Goal: Task Accomplishment & Management: Manage account settings

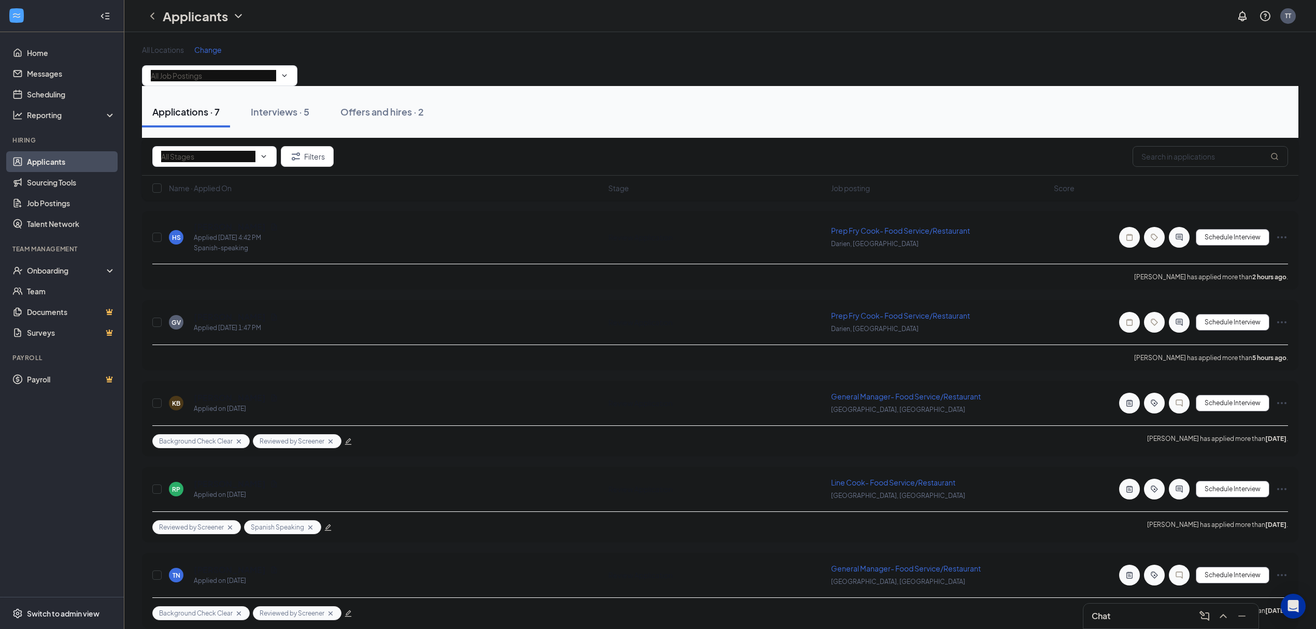
click at [732, 83] on div "All Locations Change" at bounding box center [720, 65] width 1157 height 41
click at [800, 46] on div "All Locations Change" at bounding box center [720, 50] width 1157 height 10
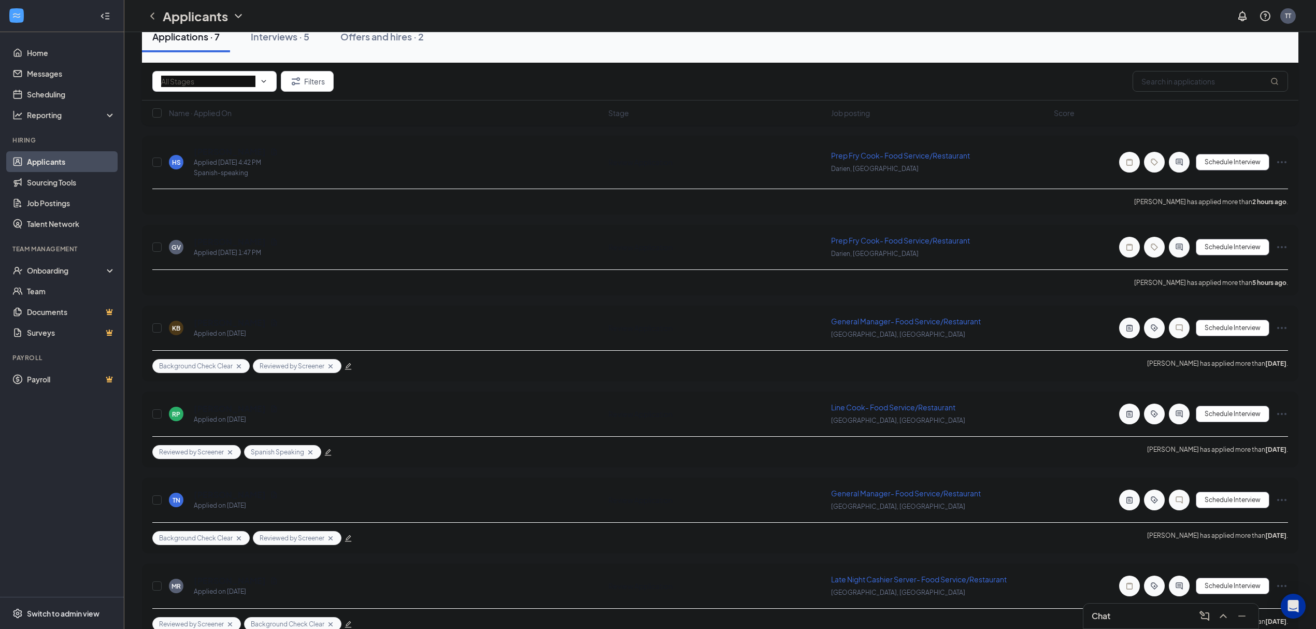
scroll to position [185, 0]
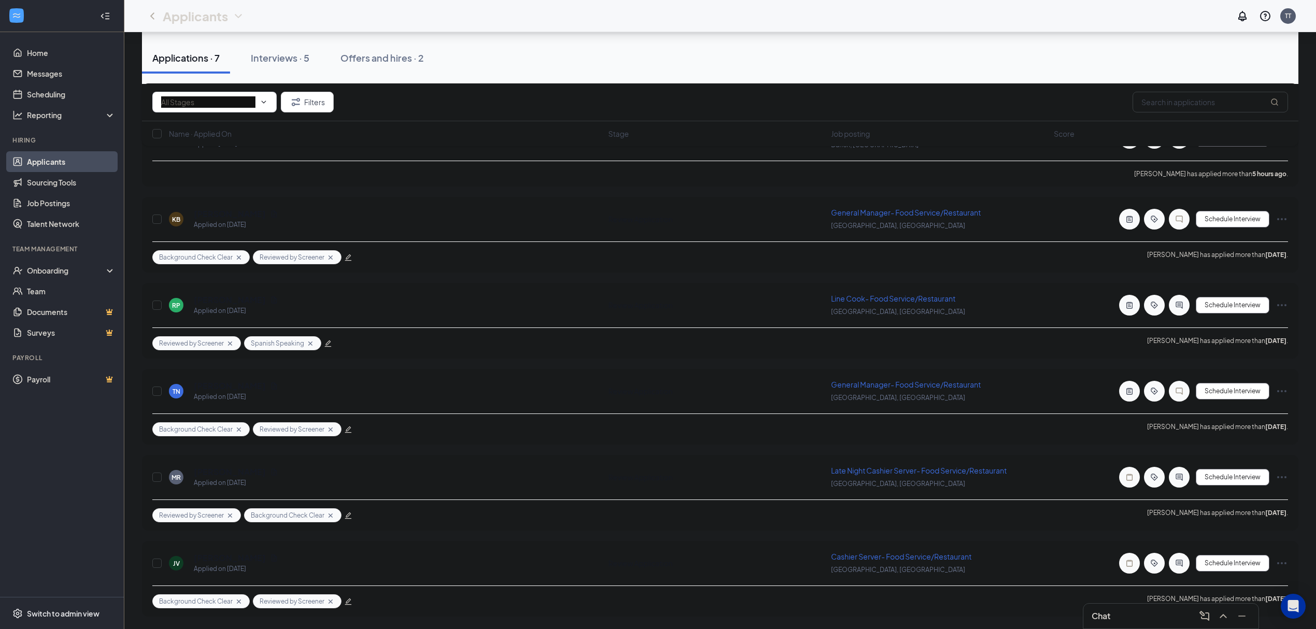
click at [894, 627] on div "All Locations Change Applications · 7 Interviews · 5 Offers and hires · 2 Filte…" at bounding box center [720, 238] width 1192 height 781
